Goal: Information Seeking & Learning: Learn about a topic

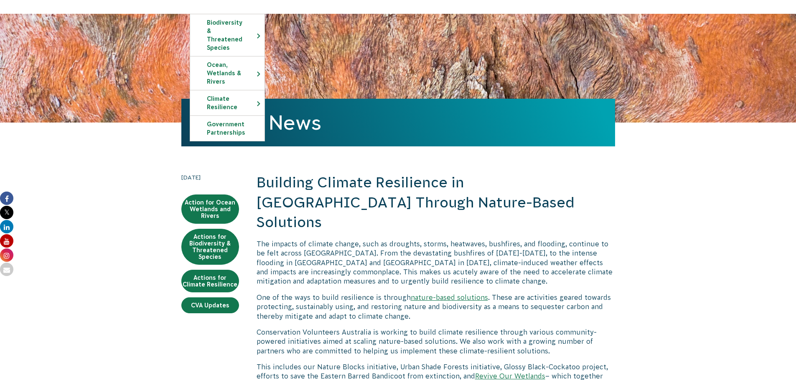
scroll to position [84, 0]
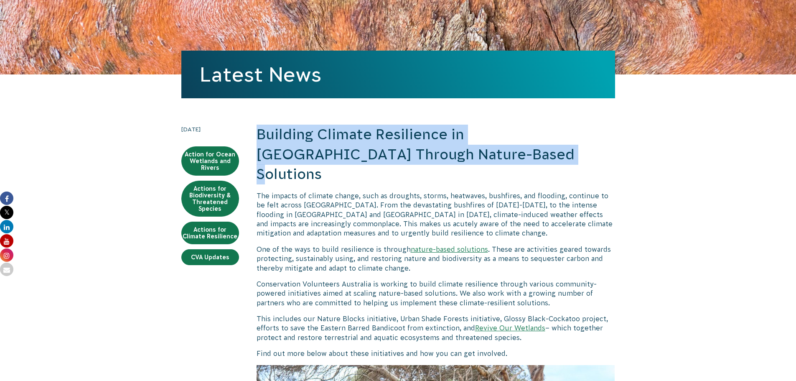
drag, startPoint x: 398, startPoint y: 155, endPoint x: 259, endPoint y: 136, distance: 140.1
click at [259, 136] on h2 "Building Climate Resilience in [GEOGRAPHIC_DATA] Through Nature-Based Solutions" at bounding box center [436, 155] width 359 height 60
copy h2 "Building Climate Resilience in [GEOGRAPHIC_DATA] Through Nature-Based Solutions"
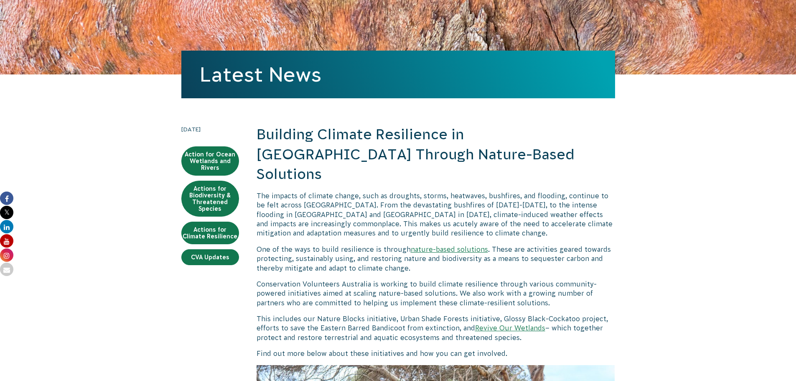
click at [325, 198] on p "The impacts of climate change, such as droughts, storms, heatwaves, bushfires, …" at bounding box center [436, 214] width 359 height 47
drag, startPoint x: 328, startPoint y: 81, endPoint x: 197, endPoint y: 83, distance: 130.5
click at [197, 83] on div "Latest News" at bounding box center [398, 75] width 434 height 48
copy link "Latest News"
click at [285, 191] on p "The impacts of climate change, such as droughts, storms, heatwaves, bushfires, …" at bounding box center [436, 214] width 359 height 47
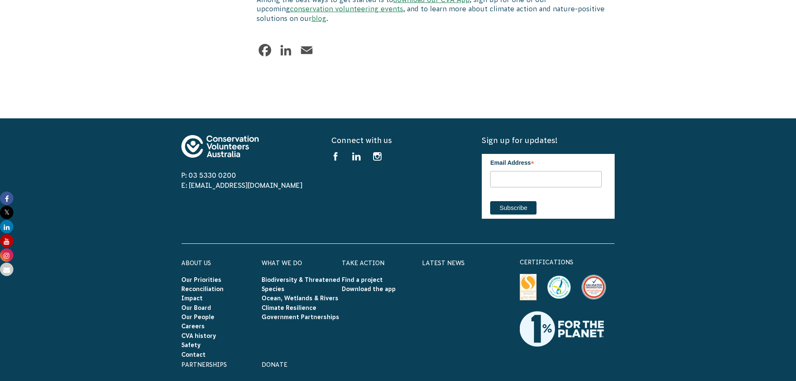
scroll to position [2628, 0]
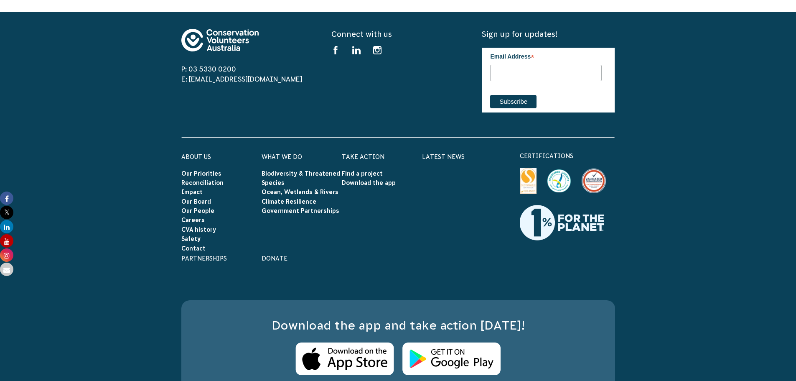
drag, startPoint x: 261, startPoint y: 343, endPoint x: 360, endPoint y: 341, distance: 98.7
copy p "Conservation Volunteers Australia"
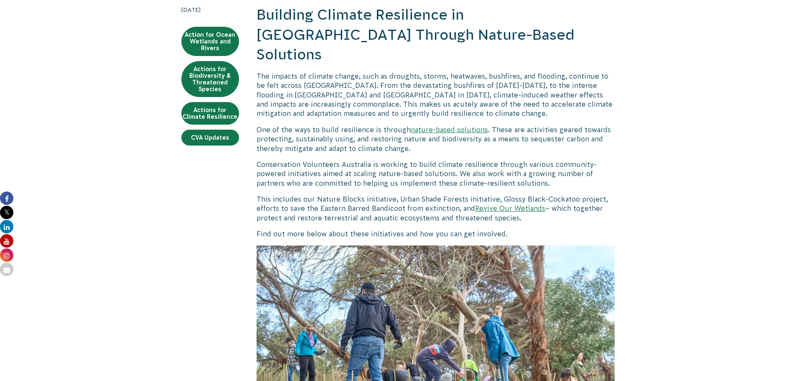
scroll to position [0, 0]
